Goal: Information Seeking & Learning: Learn about a topic

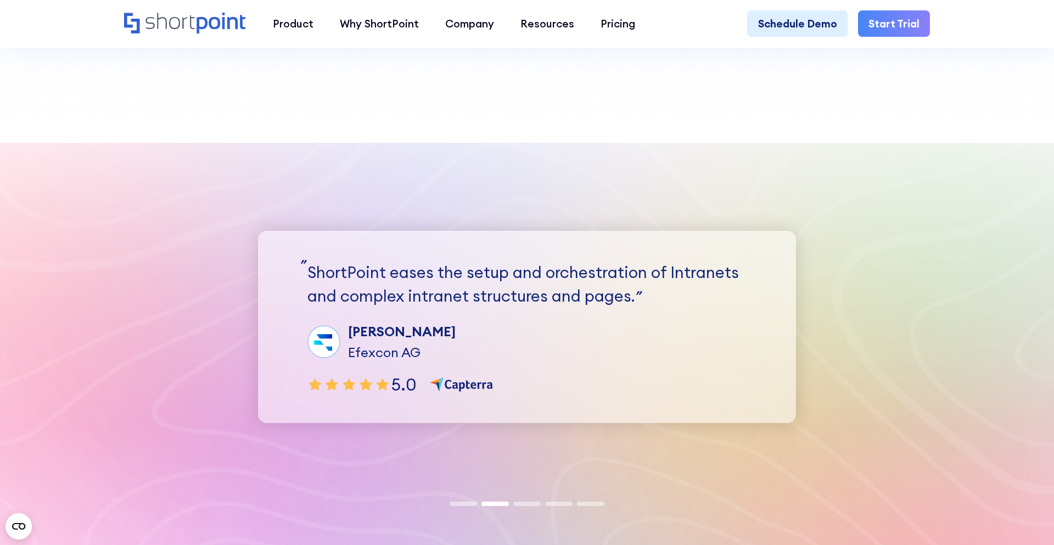
click at [600, 328] on div "Rüdiger G. Efexcon AG" at bounding box center [526, 341] width 439 height 41
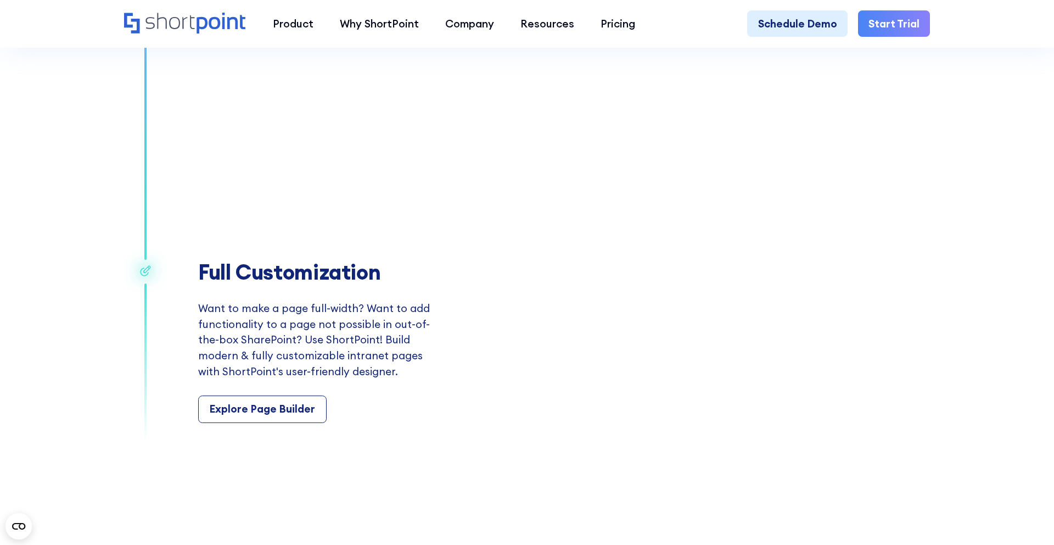
scroll to position [2001, 0]
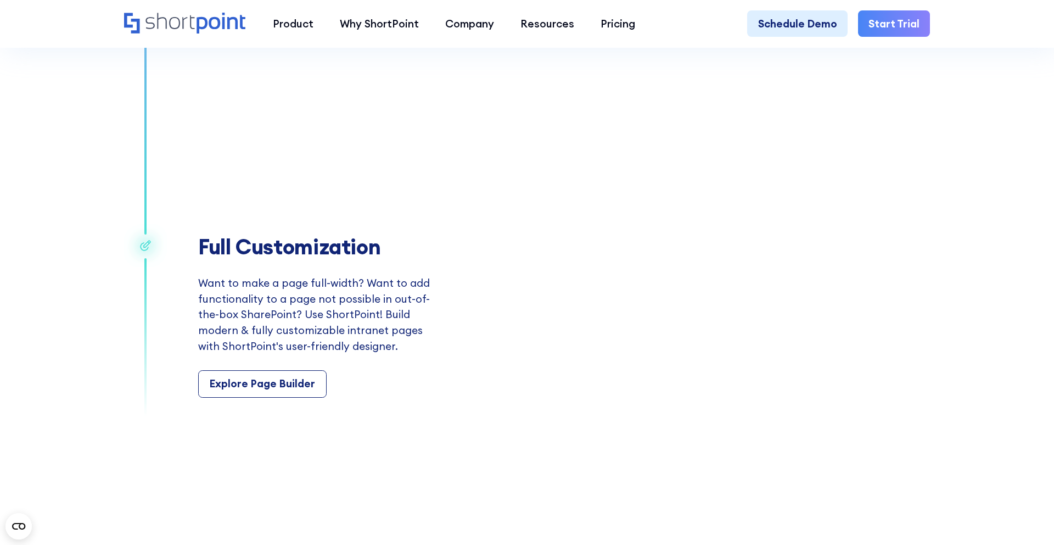
click at [333, 250] on h2 "Full Customization" at bounding box center [322, 246] width 248 height 25
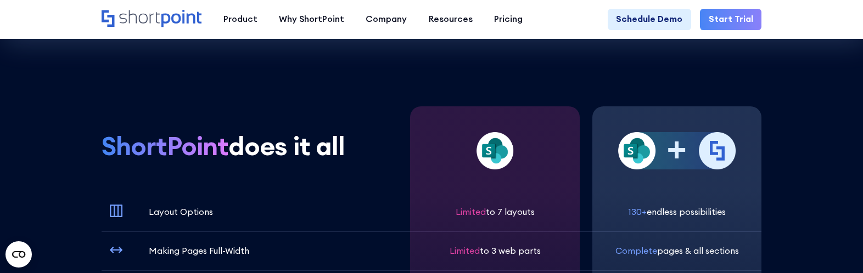
scroll to position [3151, 0]
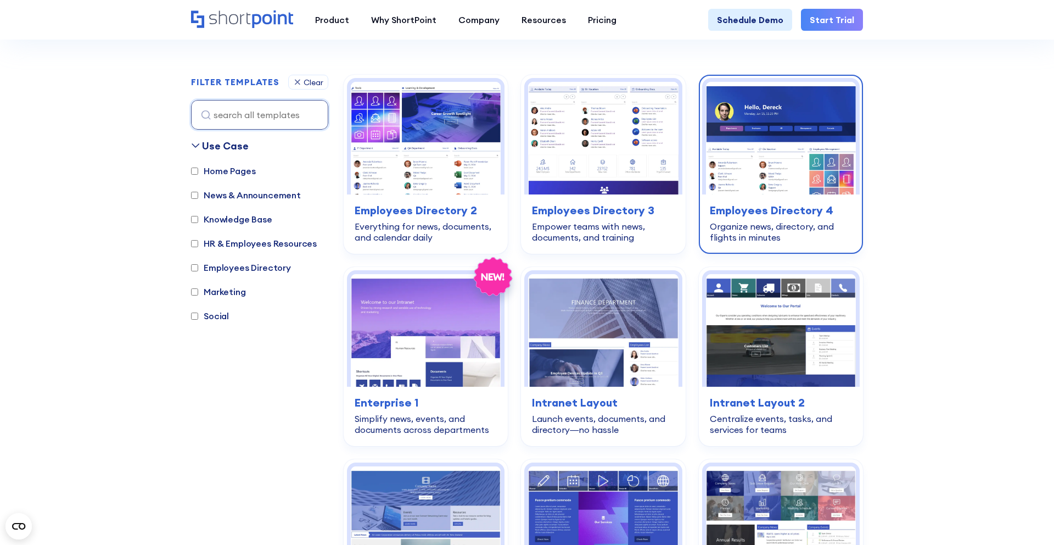
scroll to position [306, 0]
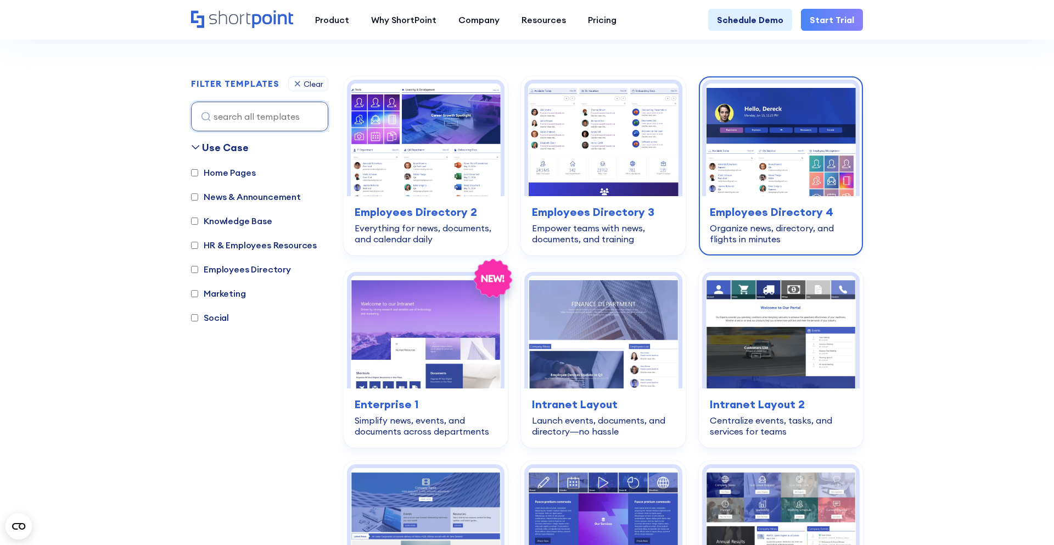
click at [790, 156] on img at bounding box center [781, 139] width 150 height 113
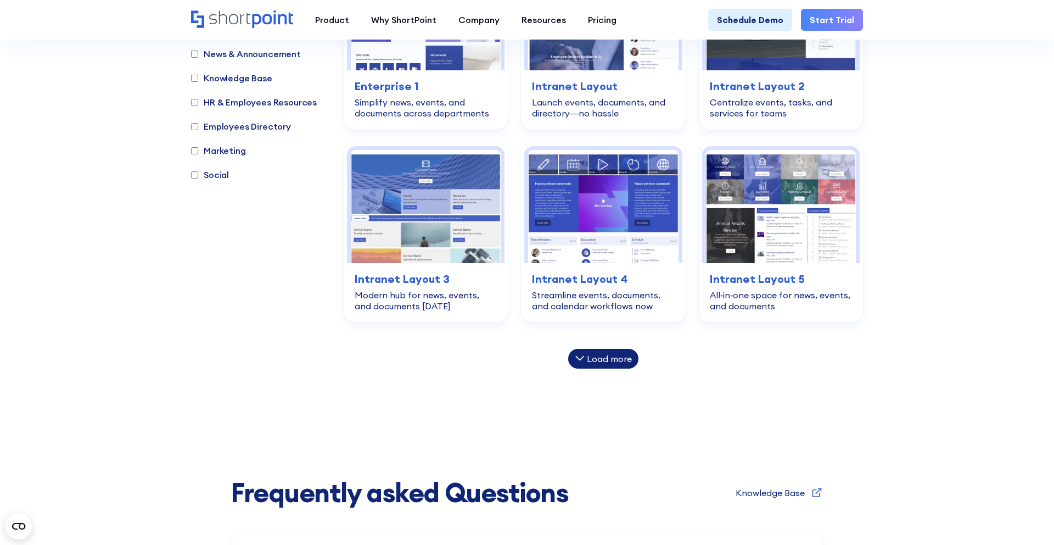
scroll to position [669, 0]
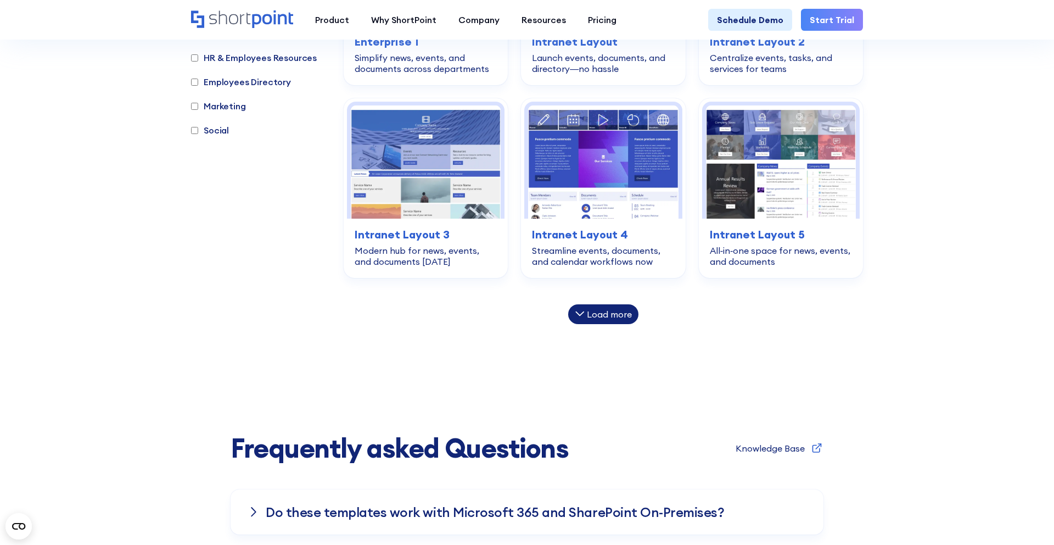
click at [613, 318] on div "Load more" at bounding box center [609, 314] width 45 height 9
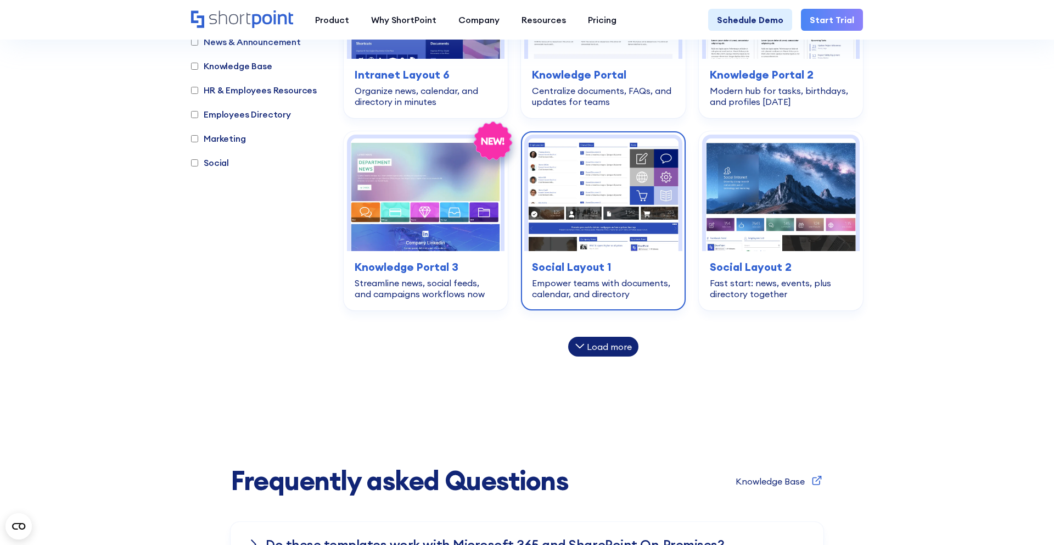
scroll to position [1033, 0]
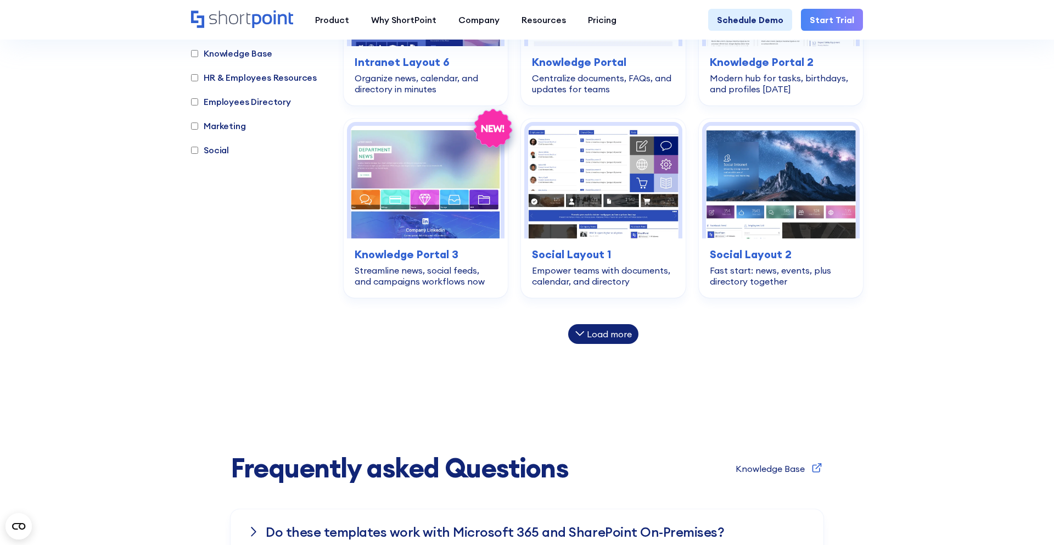
click at [608, 334] on div "Load more" at bounding box center [609, 333] width 45 height 9
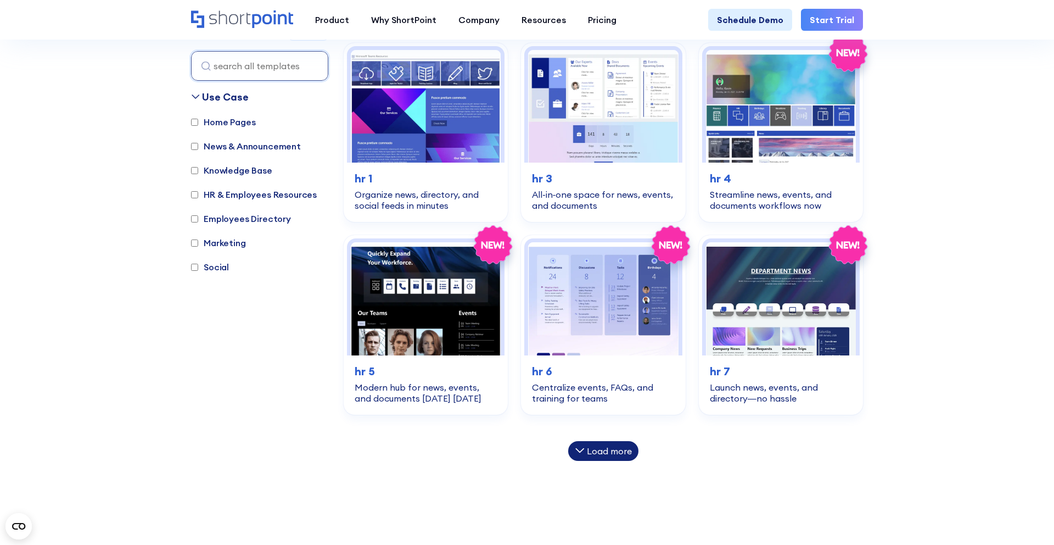
scroll to position [1304, 0]
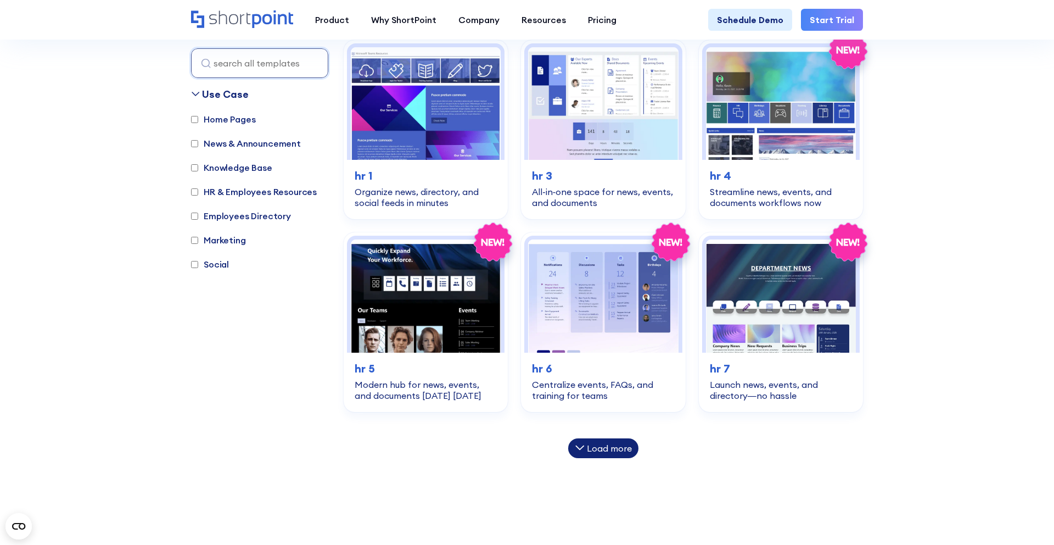
click at [596, 455] on div "Load more" at bounding box center [603, 448] width 70 height 20
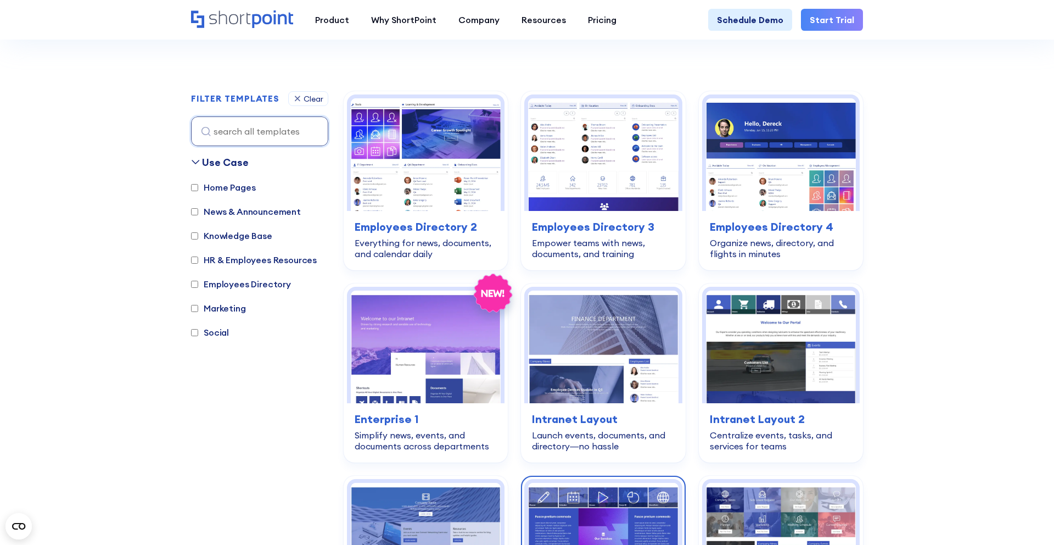
scroll to position [290, 0]
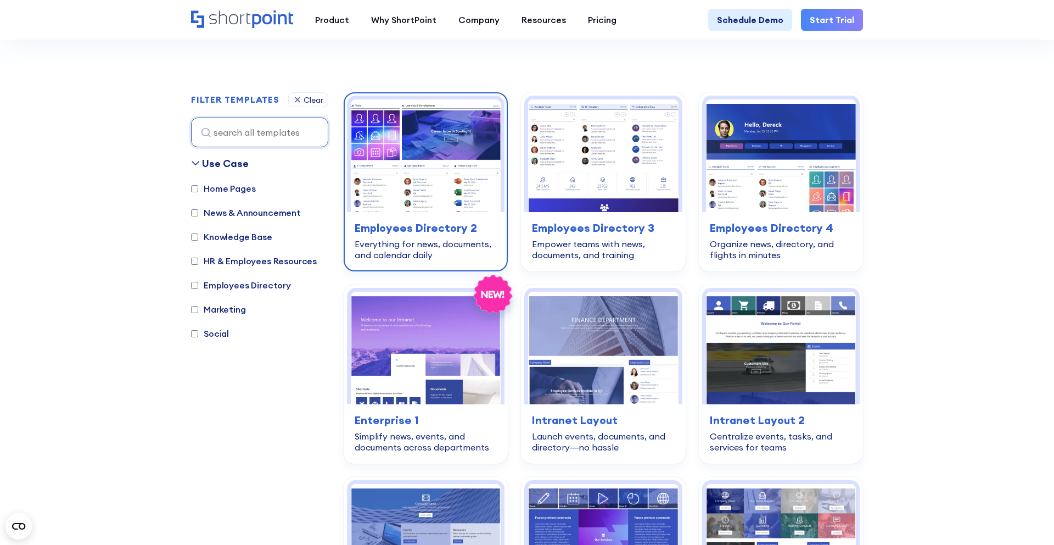
click at [457, 204] on img at bounding box center [426, 155] width 150 height 113
click at [271, 131] on input at bounding box center [259, 132] width 137 height 30
paste input "Knowledge Portal"
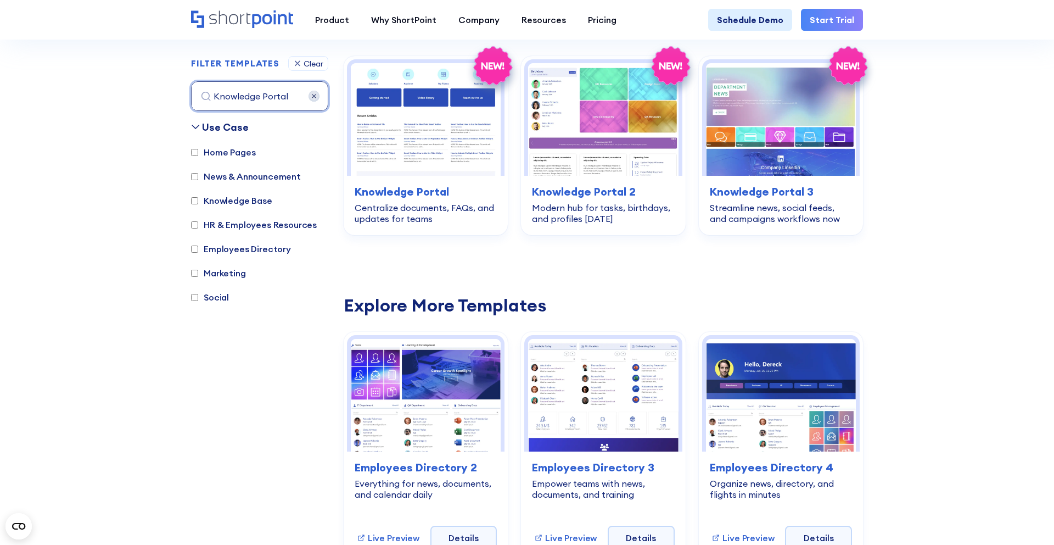
scroll to position [328, 0]
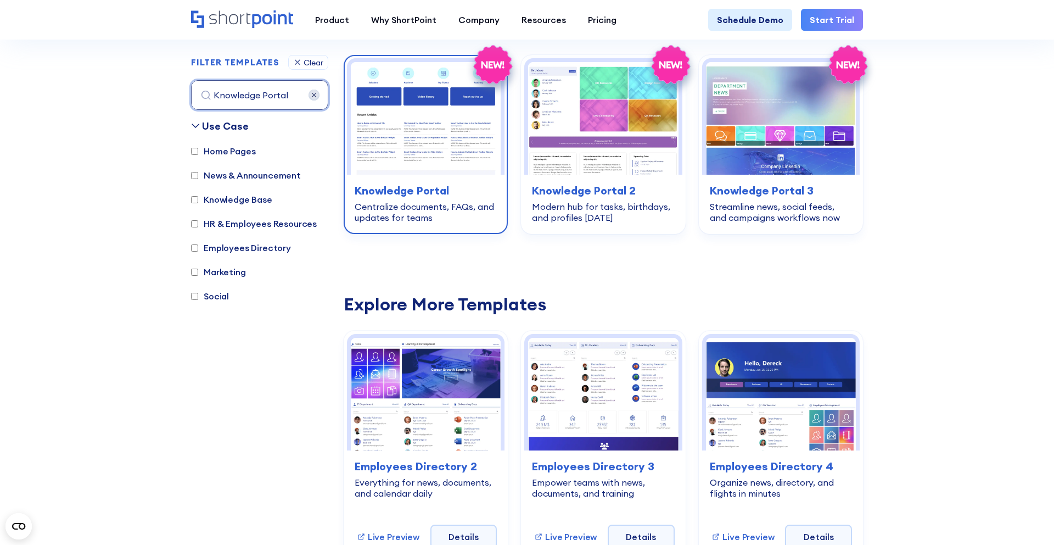
type input "Knowledge Portal"
click at [399, 193] on h3 "Knowledge Portal" at bounding box center [426, 190] width 142 height 16
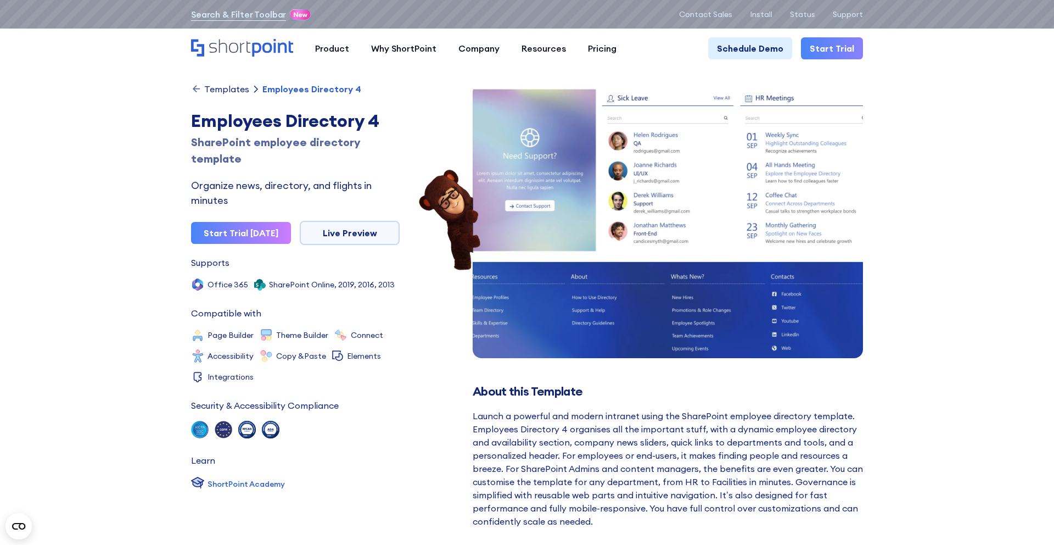
scroll to position [339, 0]
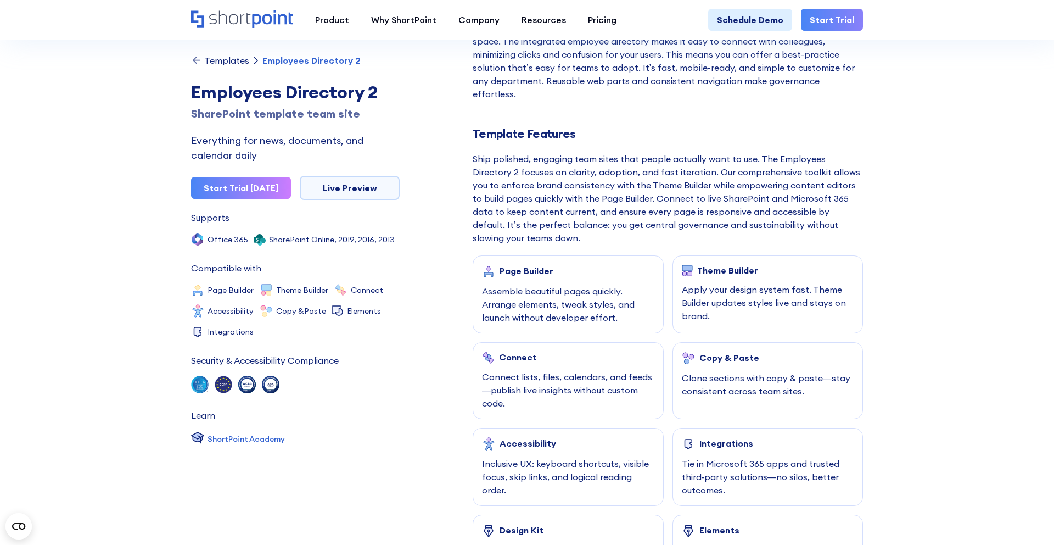
scroll to position [351, 0]
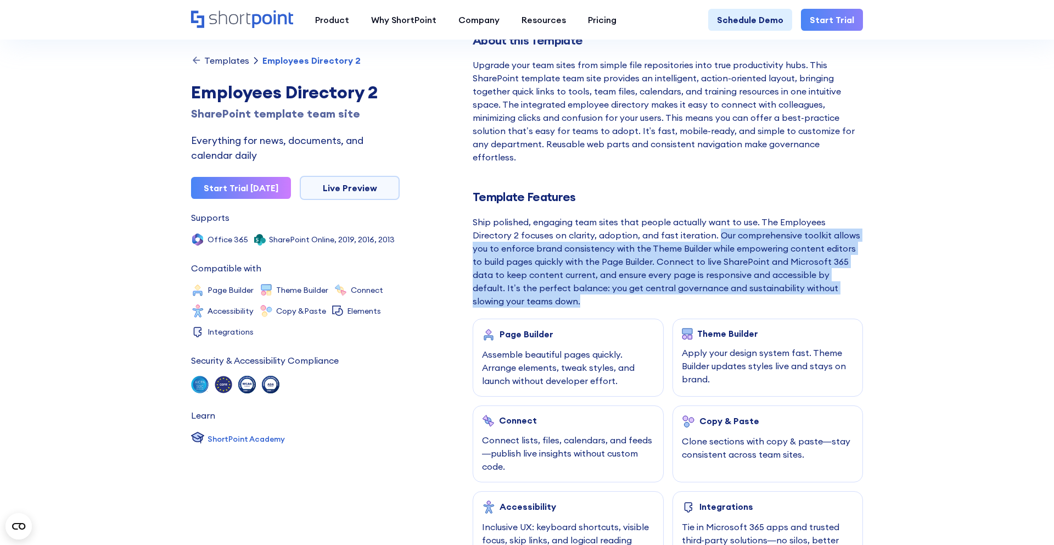
drag, startPoint x: 676, startPoint y: 222, endPoint x: 816, endPoint y: 288, distance: 155.2
click at [816, 288] on div "Ship polished, engaging team sites that people actually want to use. The Employ…" at bounding box center [668, 261] width 390 height 92
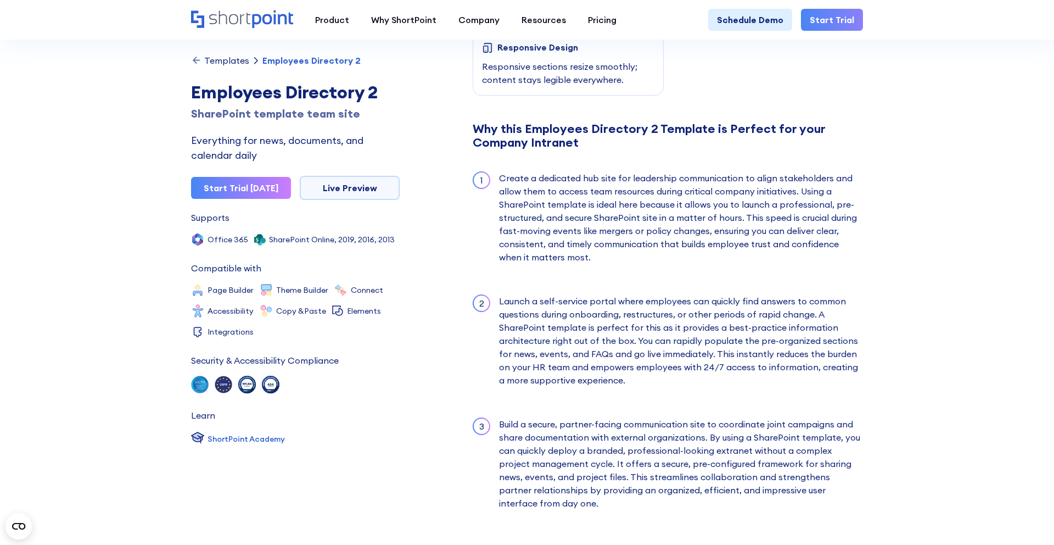
scroll to position [1030, 0]
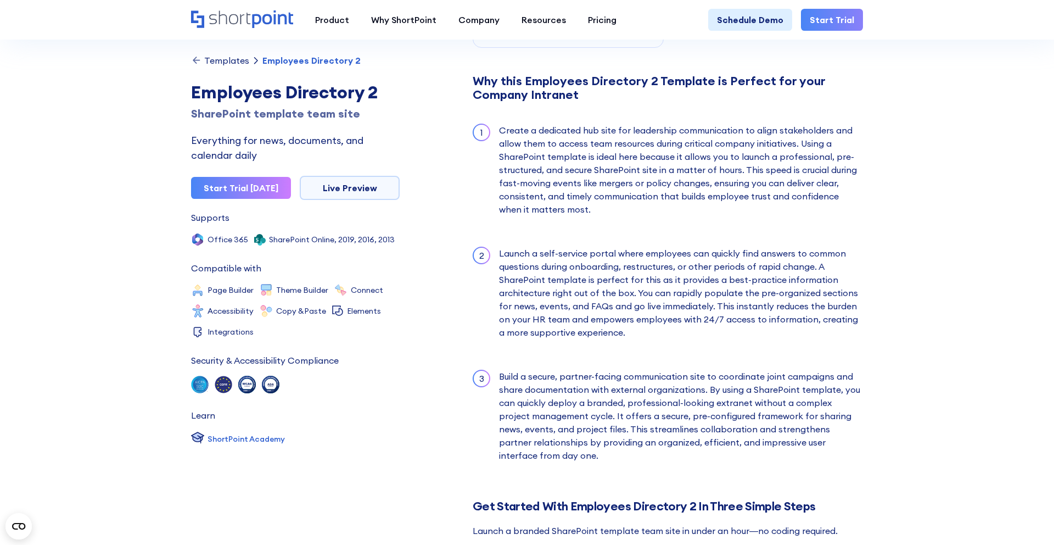
click at [212, 56] on div "Templates" at bounding box center [226, 60] width 45 height 9
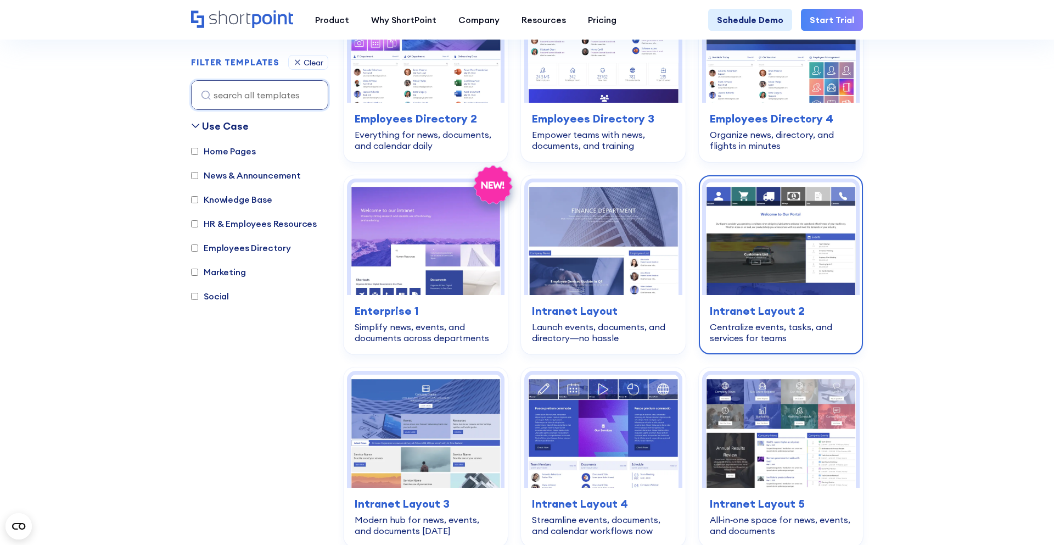
scroll to position [460, 0]
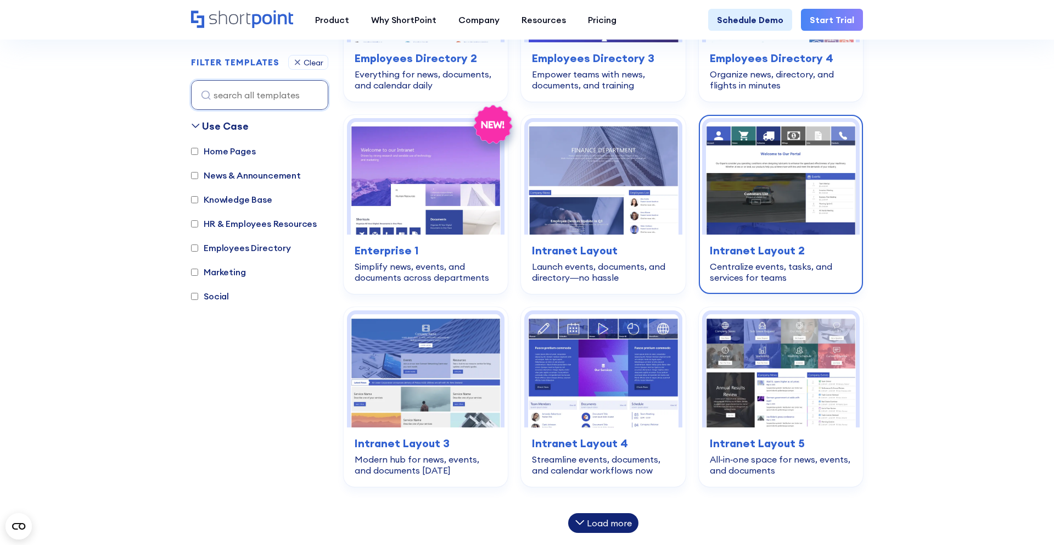
click at [795, 255] on h3 "Intranet Layout 2" at bounding box center [781, 250] width 142 height 16
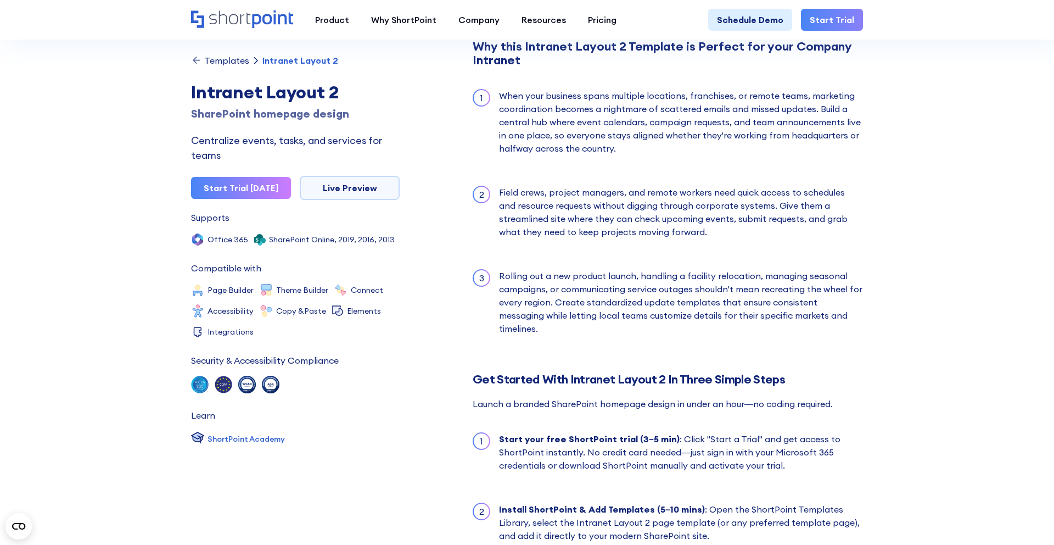
scroll to position [1004, 0]
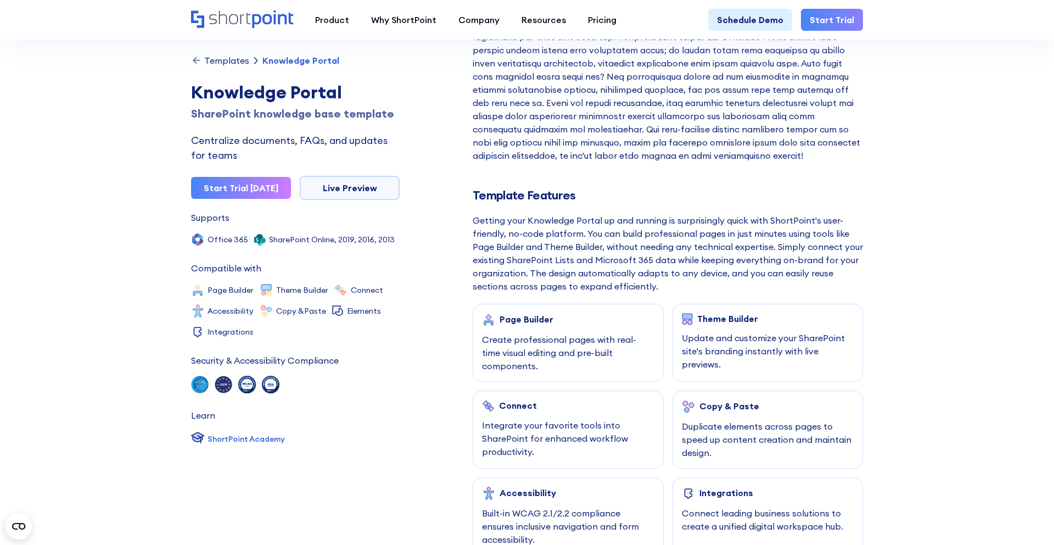
scroll to position [415, 0]
